Goal: Complete application form: Complete application form

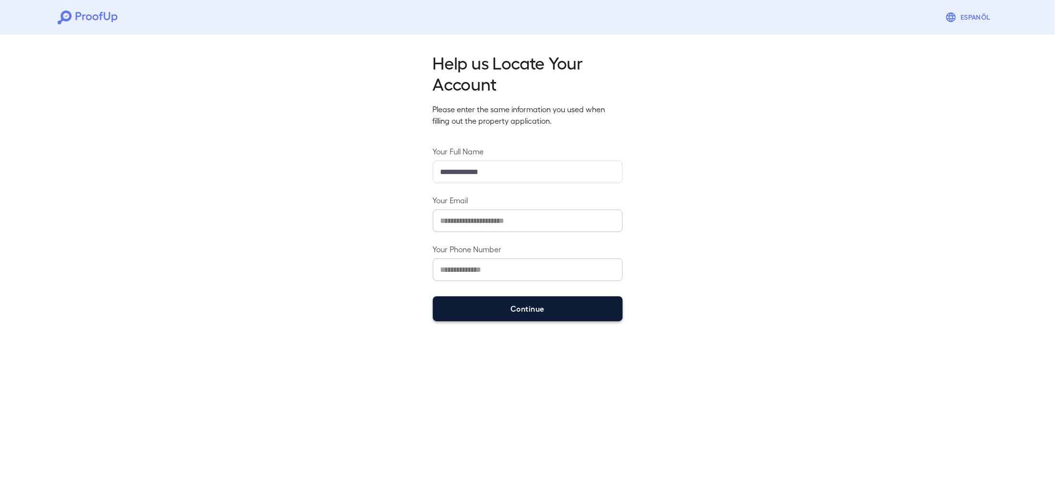
click at [492, 303] on button "Continue" at bounding box center [528, 308] width 190 height 25
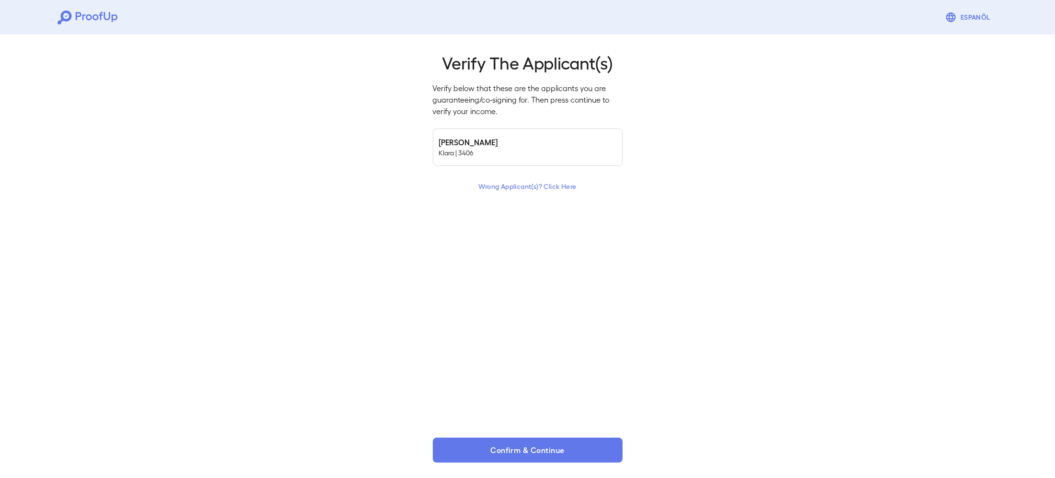
click at [487, 152] on p "Klara | 3406" at bounding box center [527, 153] width 177 height 10
click at [480, 448] on button "Confirm & Continue" at bounding box center [528, 450] width 190 height 25
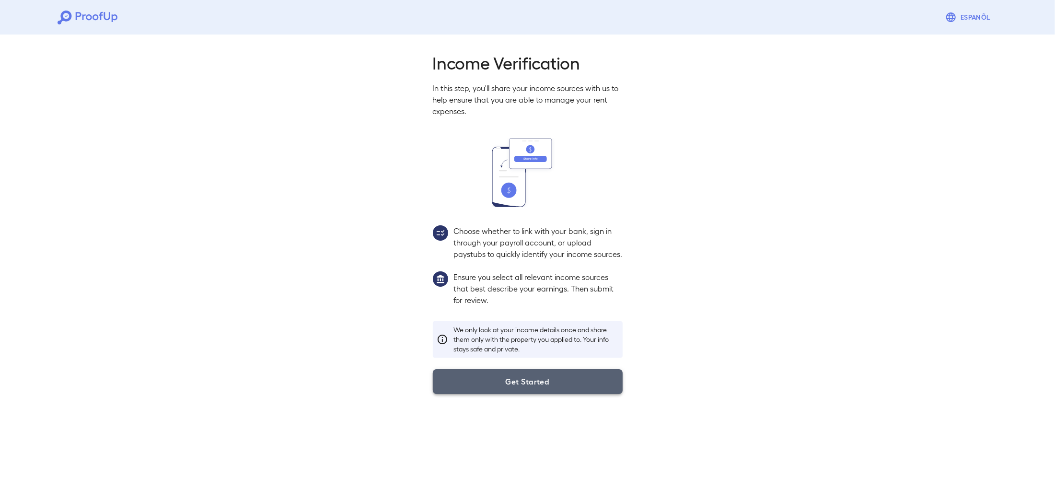
click at [477, 388] on button "Get Started" at bounding box center [528, 381] width 190 height 25
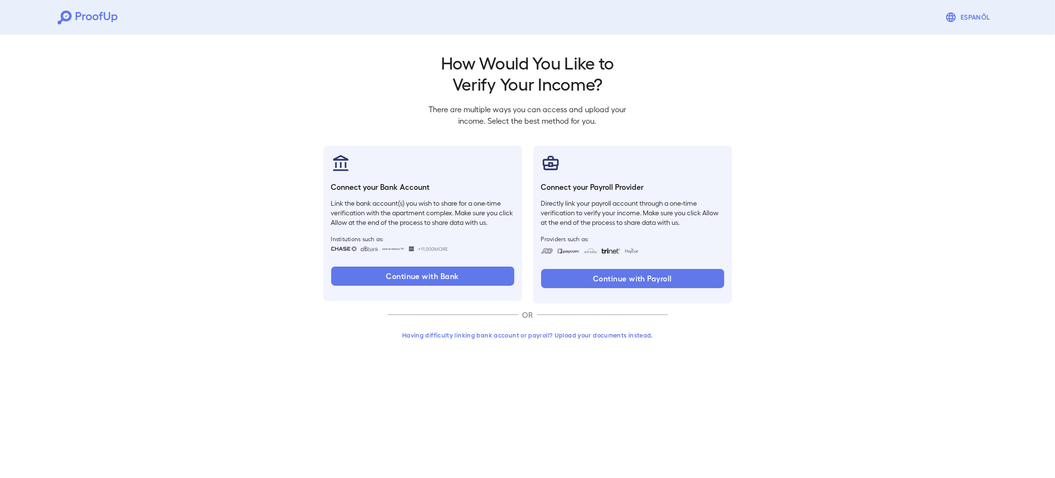
click at [465, 345] on div "Having difficulty linking bank account or payroll? Upload your documents instea…" at bounding box center [528, 339] width 280 height 25
click at [465, 336] on button "Having difficulty linking bank account or payroll? Upload your documents instea…" at bounding box center [528, 335] width 280 height 17
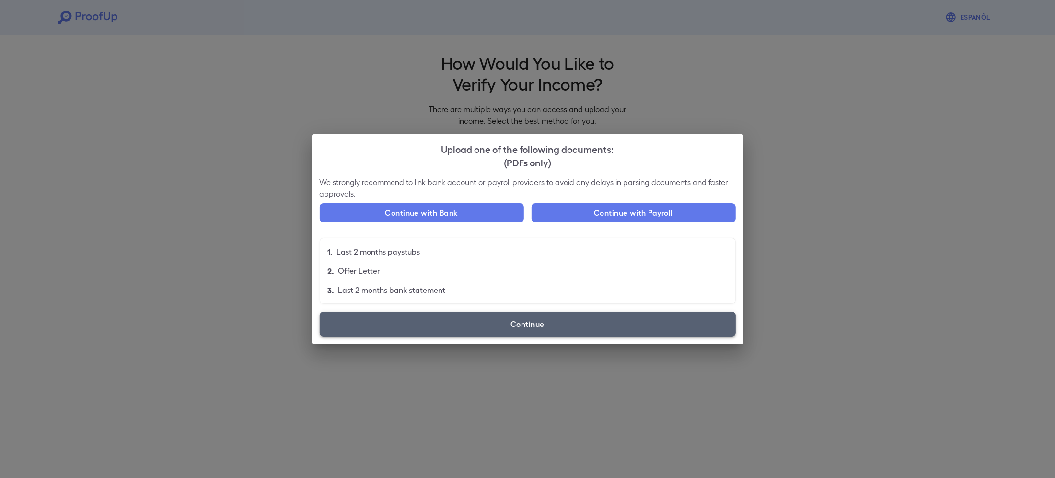
click at [457, 314] on label "Continue" at bounding box center [528, 324] width 416 height 25
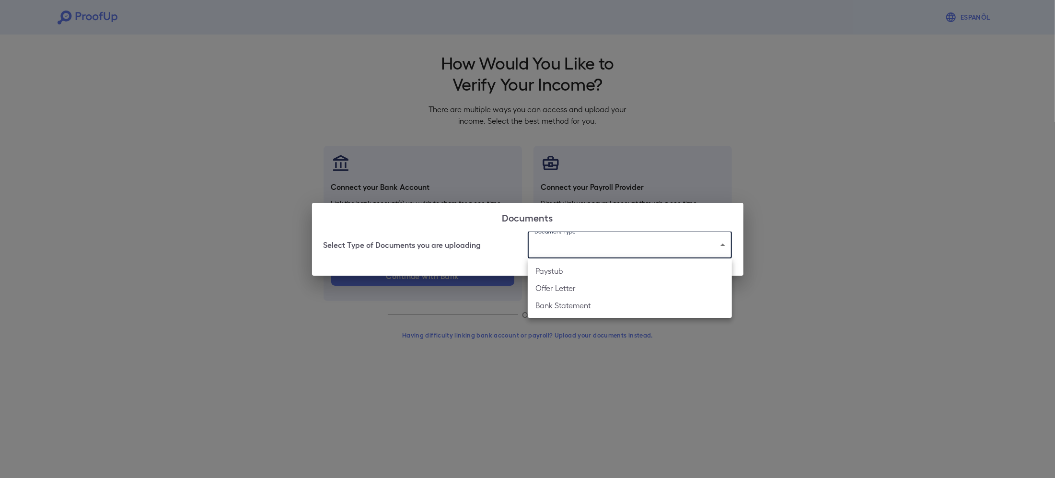
click at [561, 252] on body "Espanõl Go back How Would You Like to Verify Your Income? There are multiple wa…" at bounding box center [527, 183] width 1055 height 366
click at [561, 271] on li "Paystub" at bounding box center [630, 270] width 204 height 17
type input "*******"
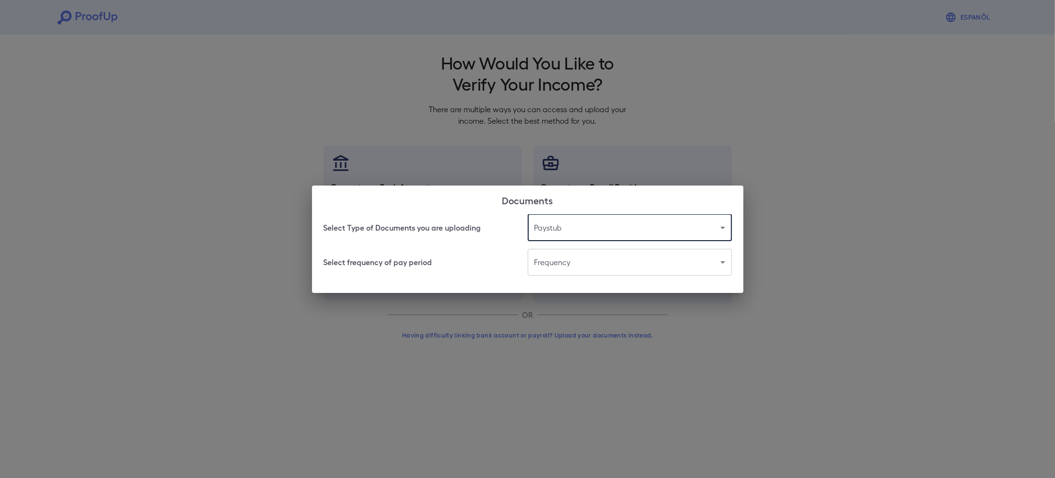
click at [561, 261] on body "Espanõl Go back How Would You Like to Verify Your Income? There are multiple wa…" at bounding box center [527, 183] width 1055 height 366
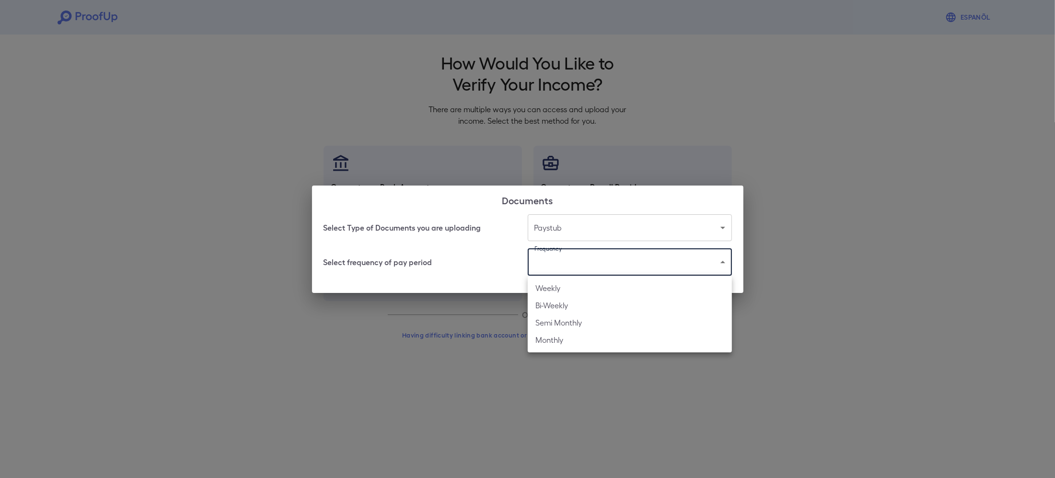
click at [562, 307] on li "Bi-Weekly" at bounding box center [630, 305] width 204 height 17
type input "*********"
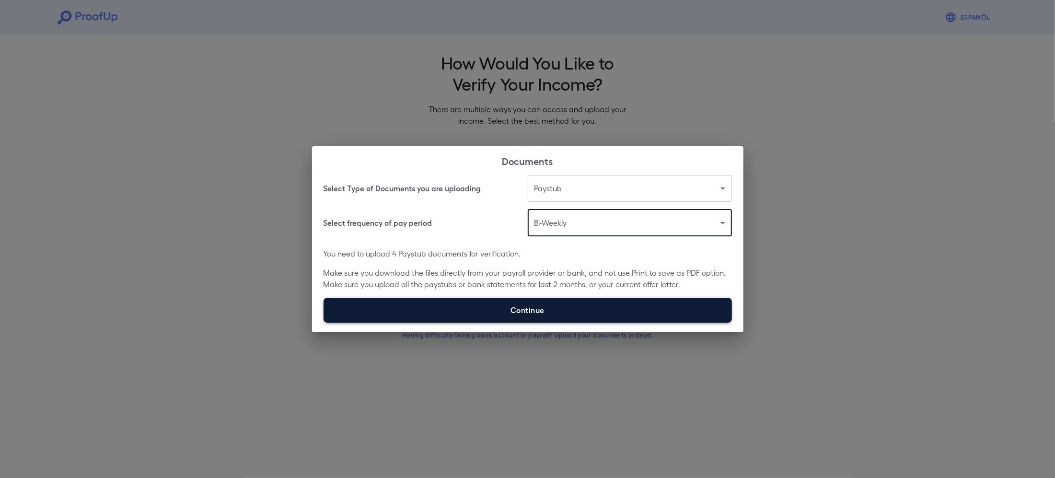
click at [588, 304] on label "Continue" at bounding box center [528, 310] width 409 height 25
click at [324, 322] on input "Continue" at bounding box center [324, 322] width 0 height 0
type input "**********"
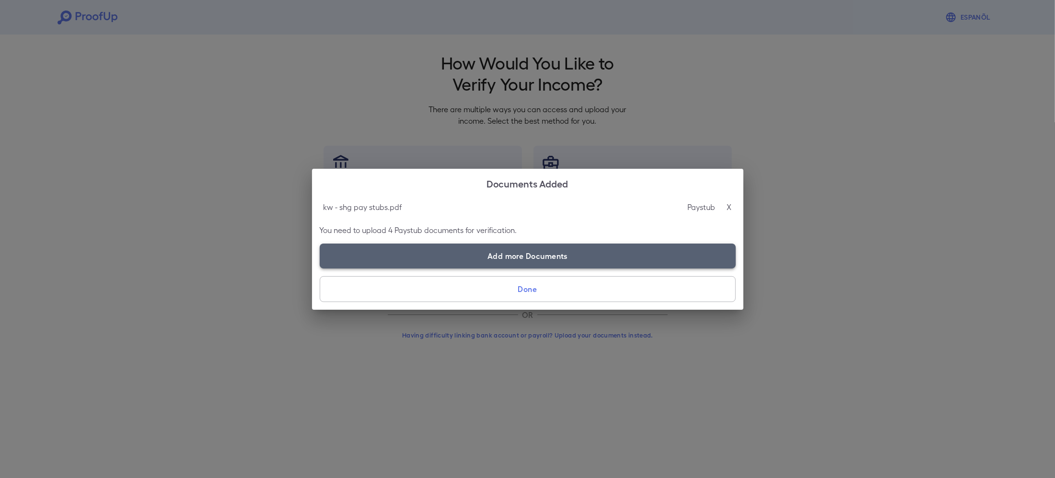
click at [500, 261] on label "Add more Documents" at bounding box center [528, 256] width 416 height 25
click at [320, 268] on input "Add more Documents" at bounding box center [320, 268] width 0 height 0
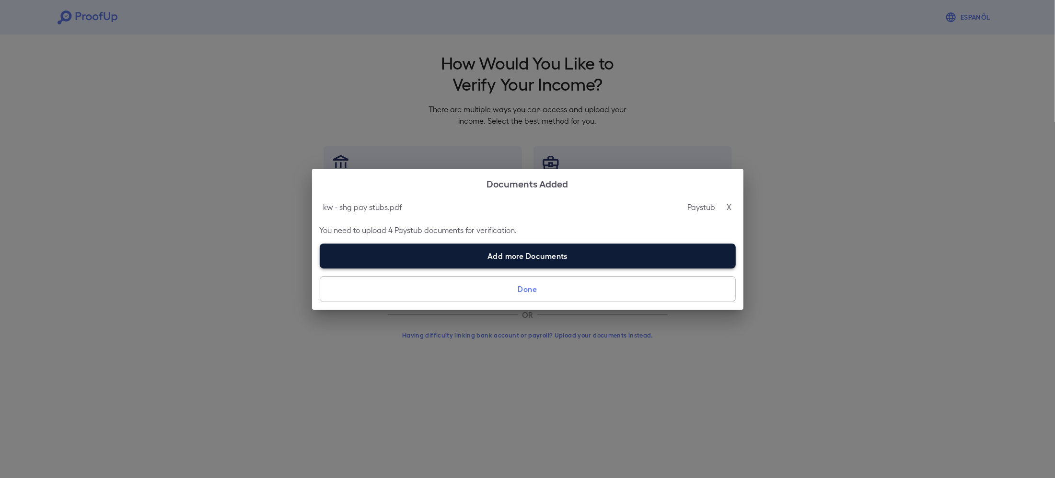
type input "**********"
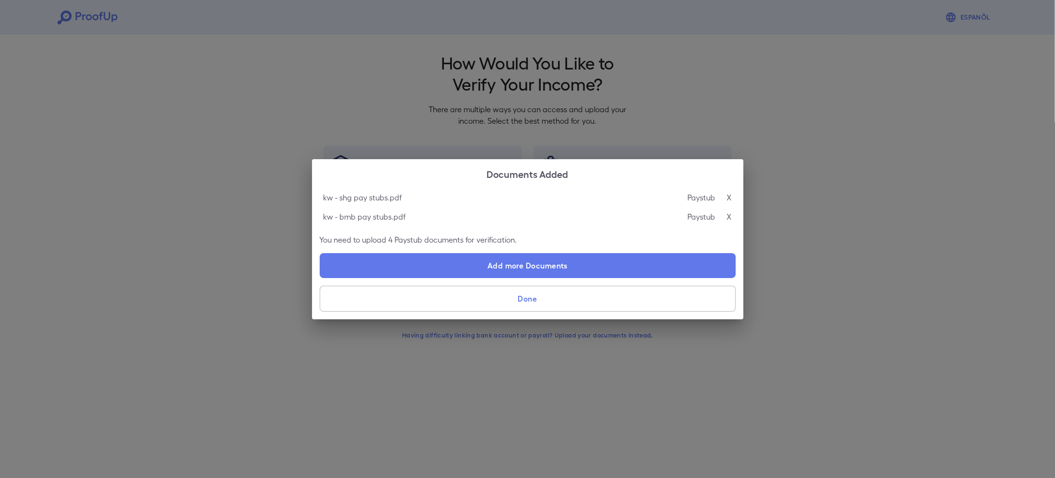
click at [373, 301] on button "Done" at bounding box center [528, 299] width 416 height 26
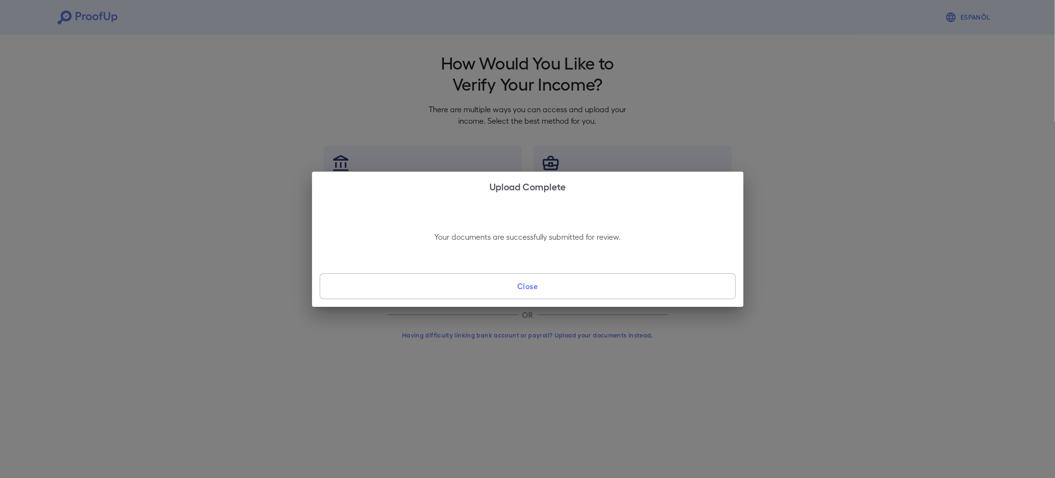
click at [456, 296] on button "Close" at bounding box center [528, 286] width 416 height 26
